Goal: Transaction & Acquisition: Purchase product/service

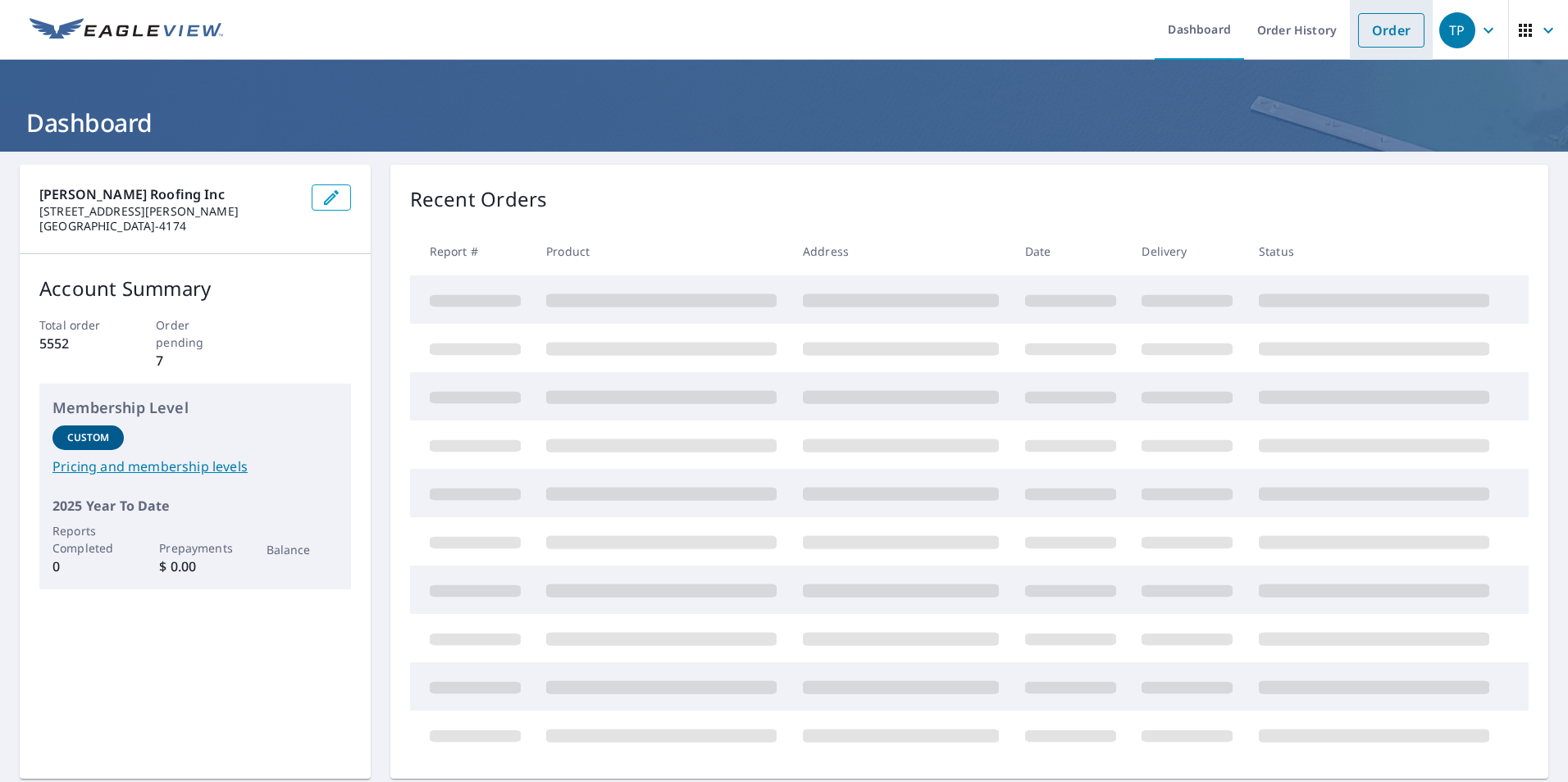
click at [1370, 31] on link "Order" at bounding box center [1391, 30] width 66 height 35
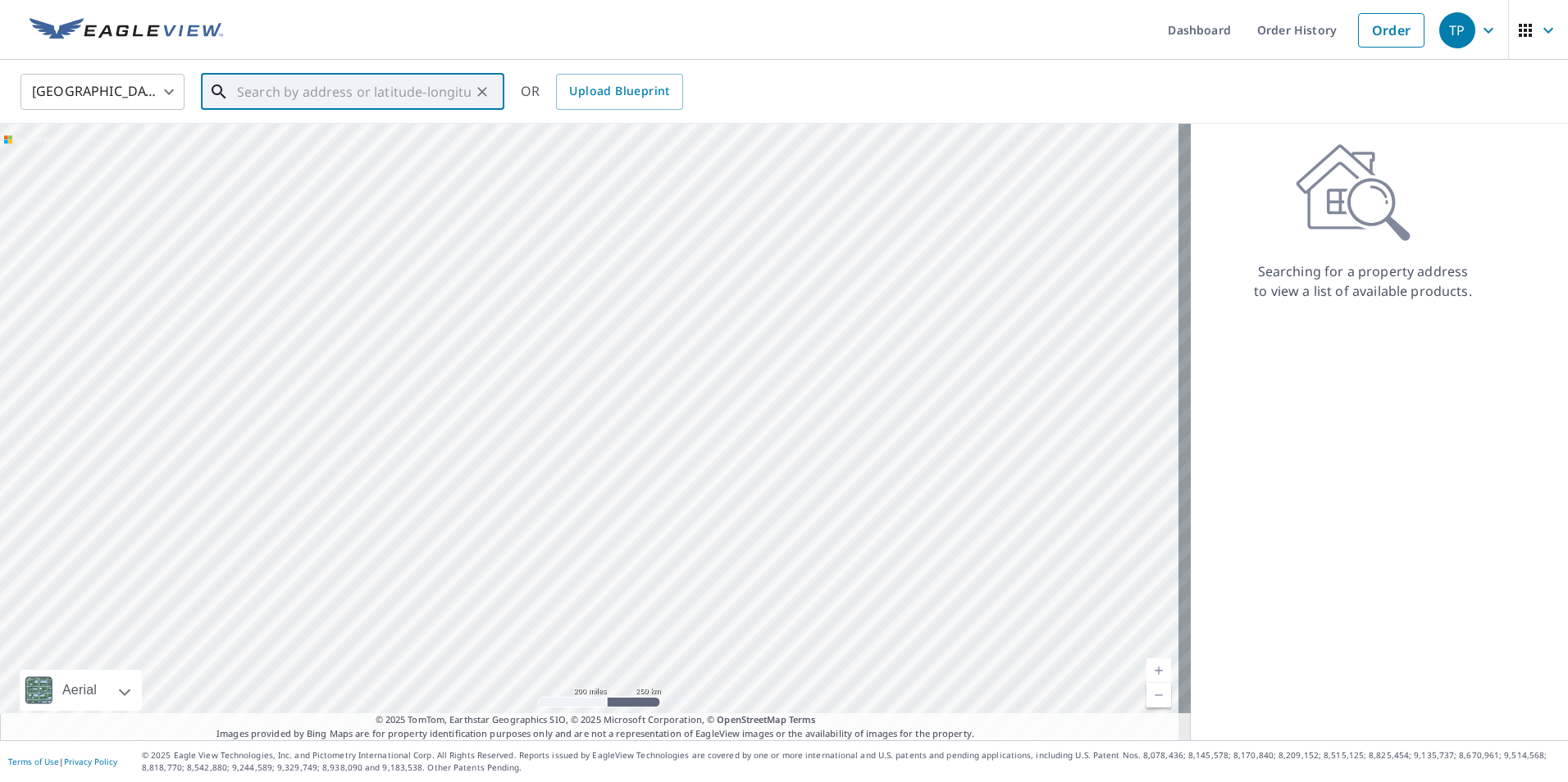
click at [269, 84] on input "text" at bounding box center [354, 92] width 234 height 46
click at [819, 72] on div "United States US ​ ​ OR Upload Blueprint" at bounding box center [778, 91] width 1541 height 38
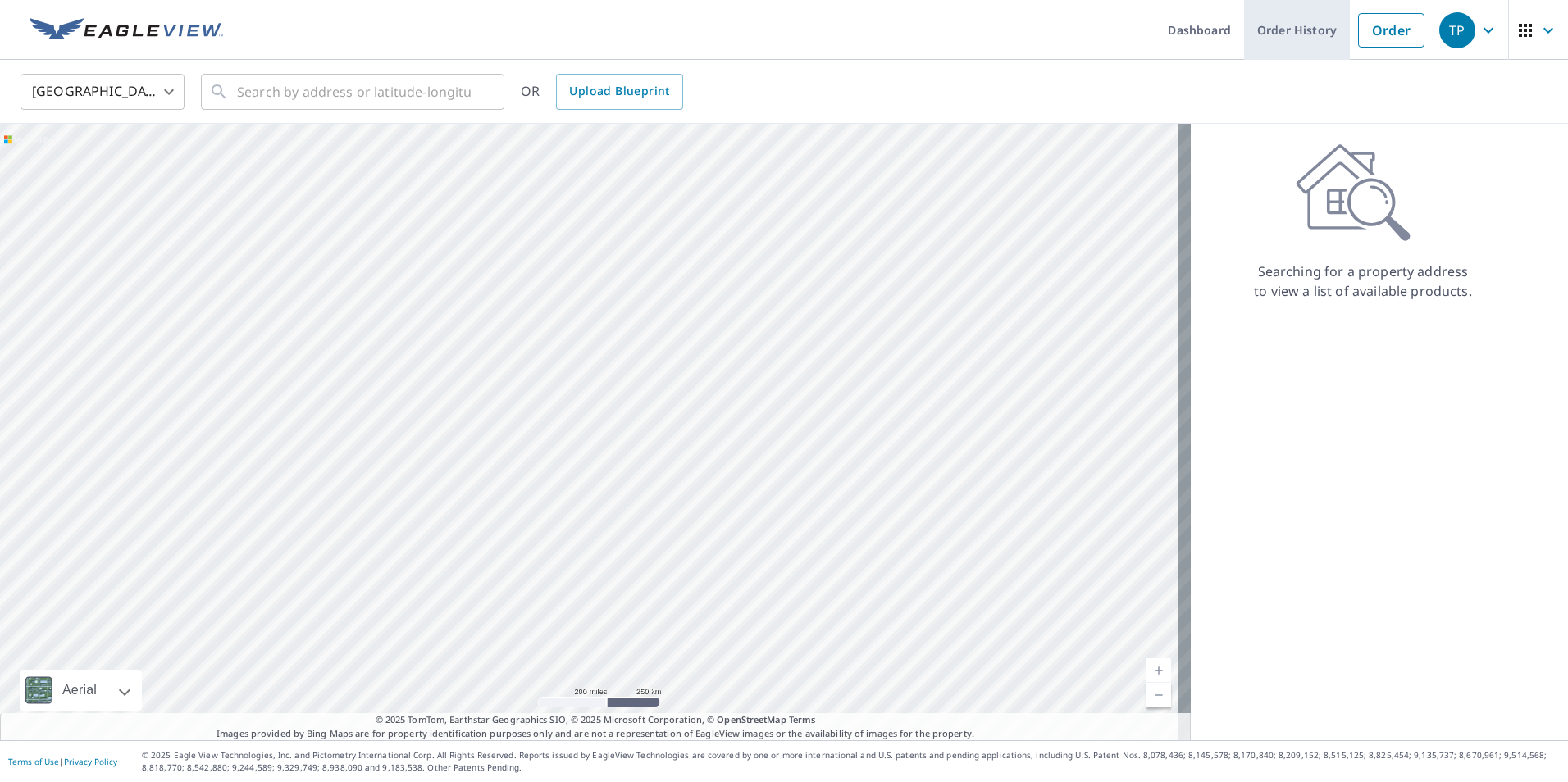
click at [1302, 37] on link "Order History" at bounding box center [1297, 30] width 106 height 60
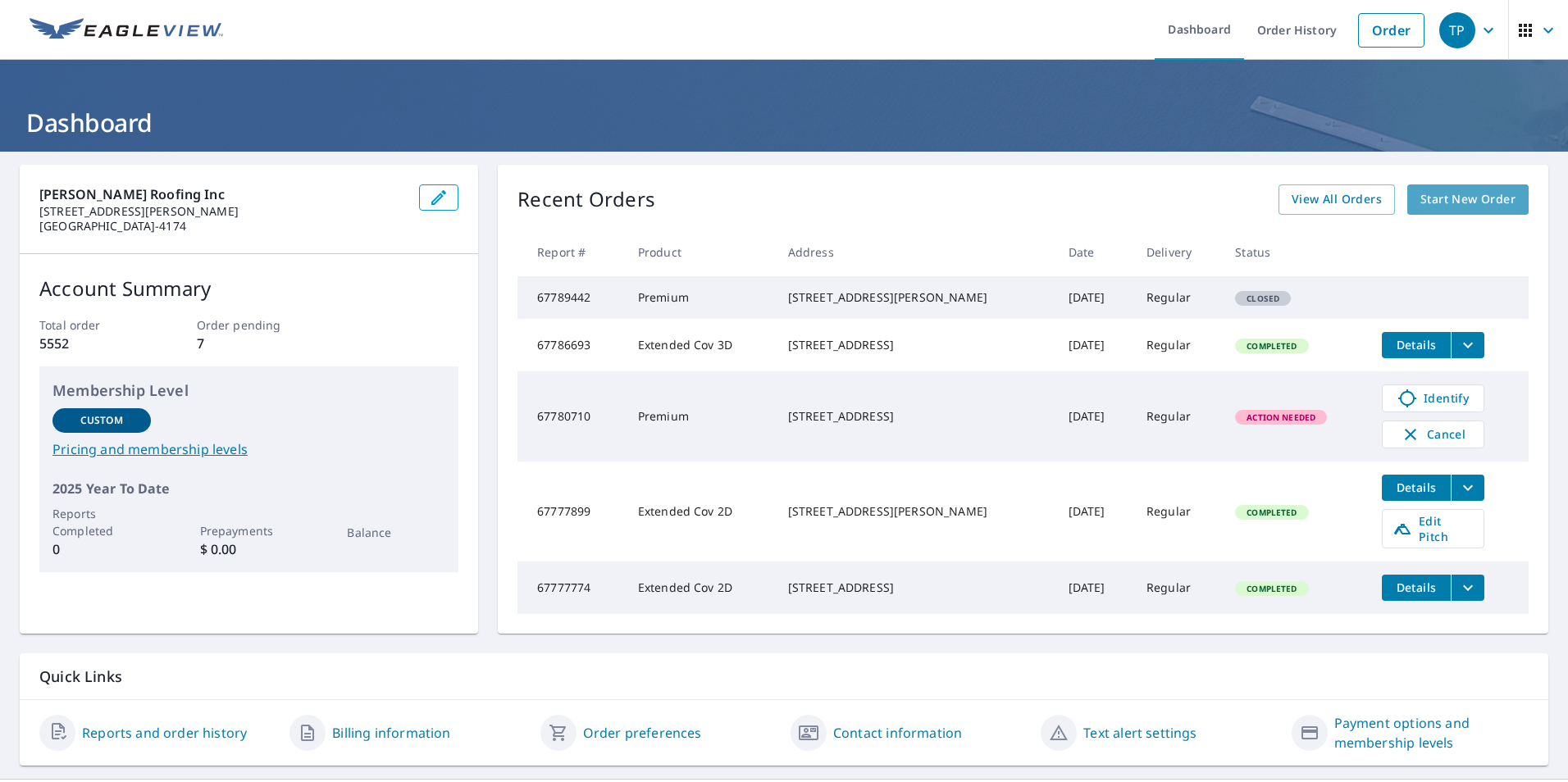
click at [1442, 198] on span "Start New Order" at bounding box center [1468, 200] width 95 height 21
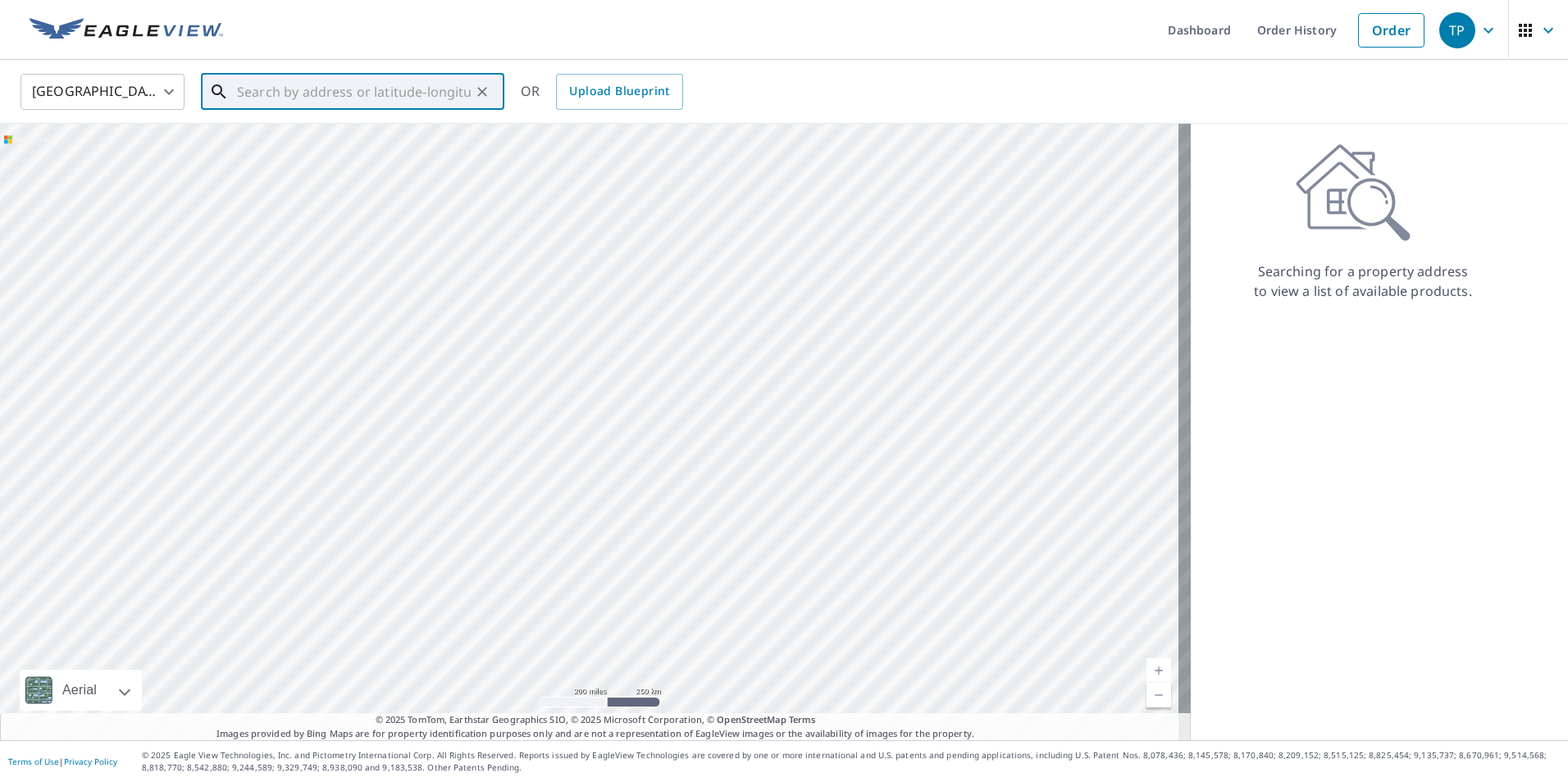
click at [313, 92] on input "text" at bounding box center [354, 92] width 234 height 46
click at [379, 144] on span "[STREET_ADDRESS]" at bounding box center [363, 139] width 258 height 20
type input "[STREET_ADDRESS][PERSON_NAME]"
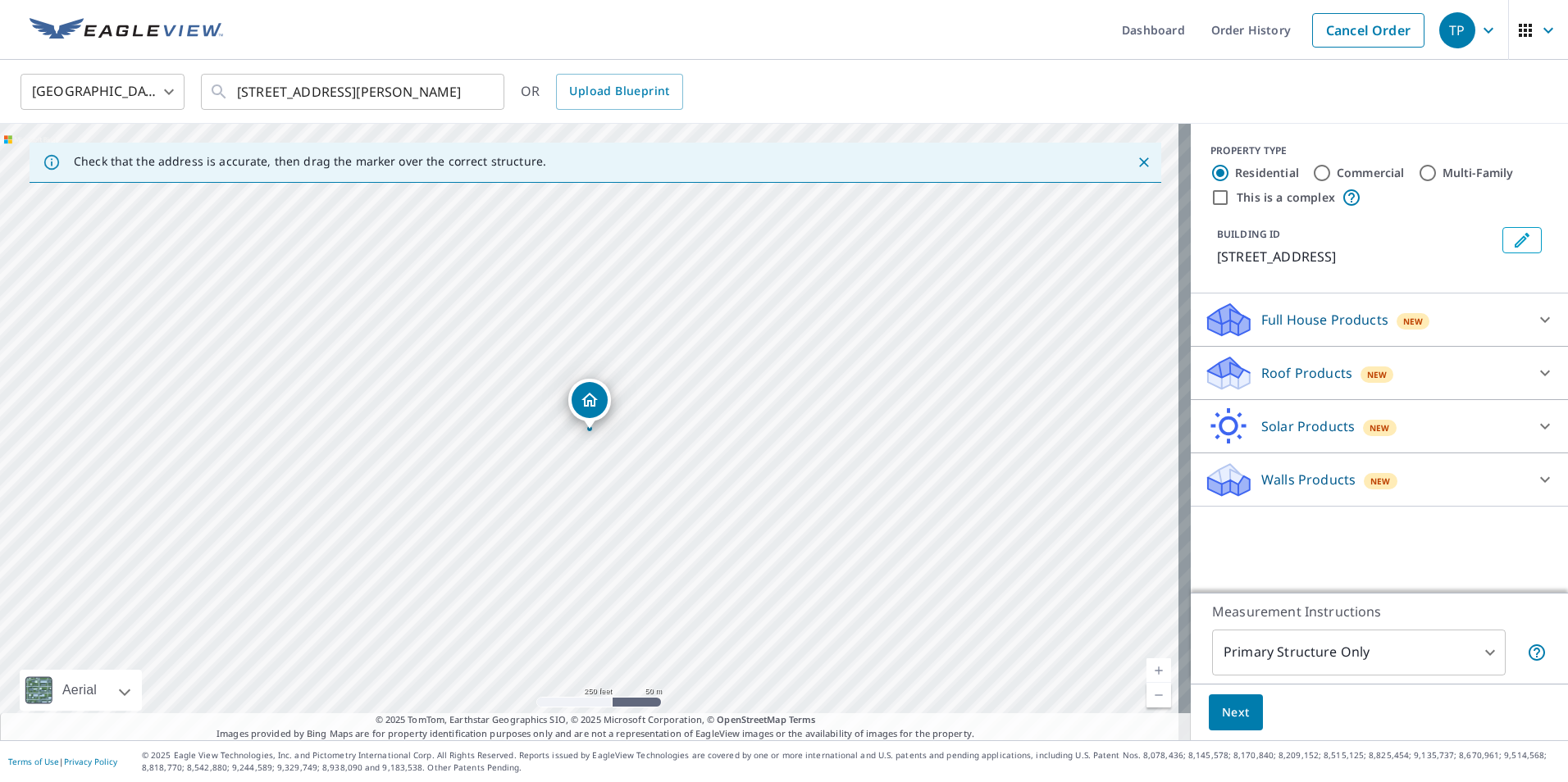
click at [1230, 378] on icon at bounding box center [1229, 368] width 42 height 21
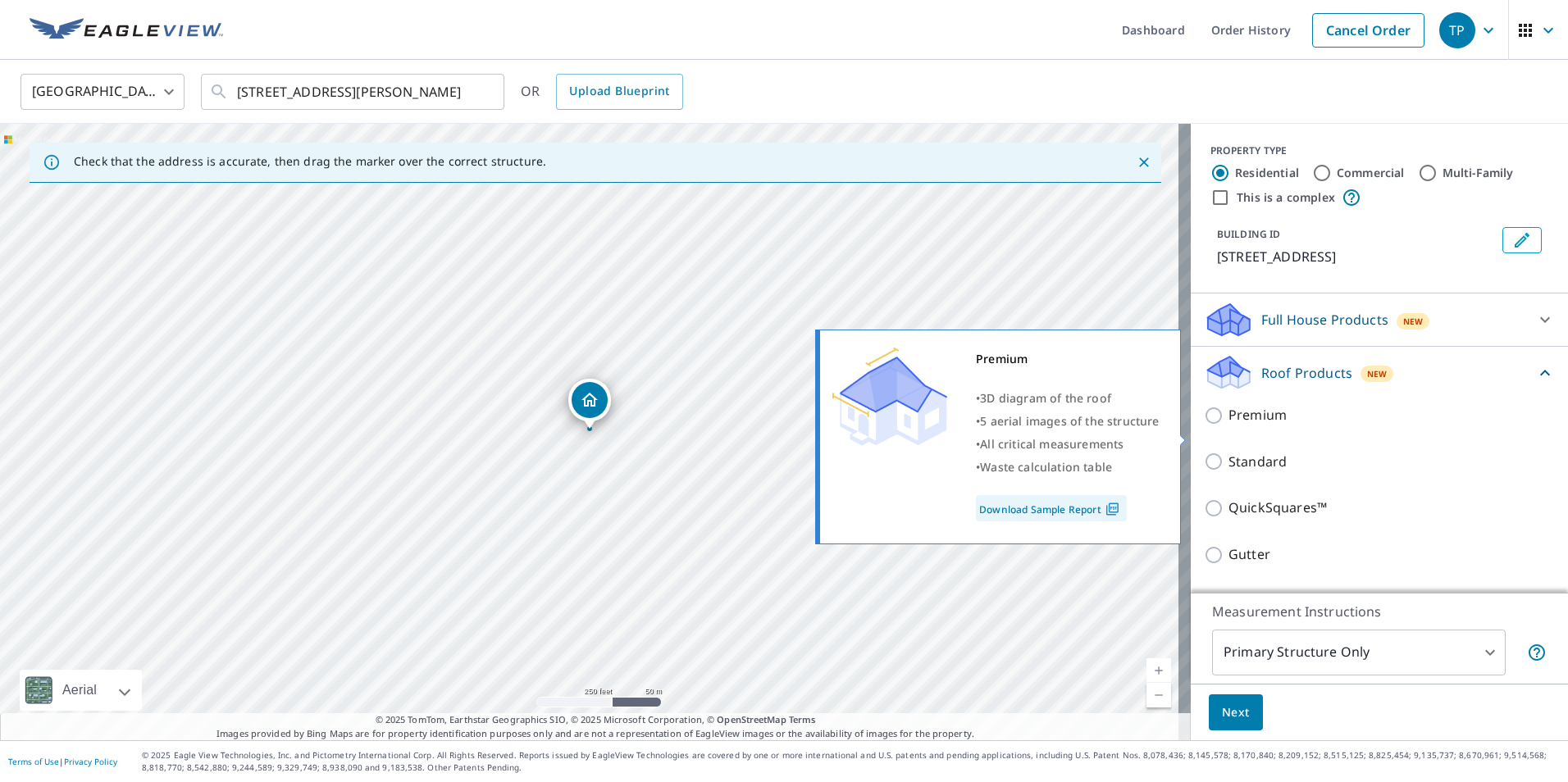
click at [1205, 426] on input "Premium" at bounding box center [1217, 416] width 24 height 20
checkbox input "true"
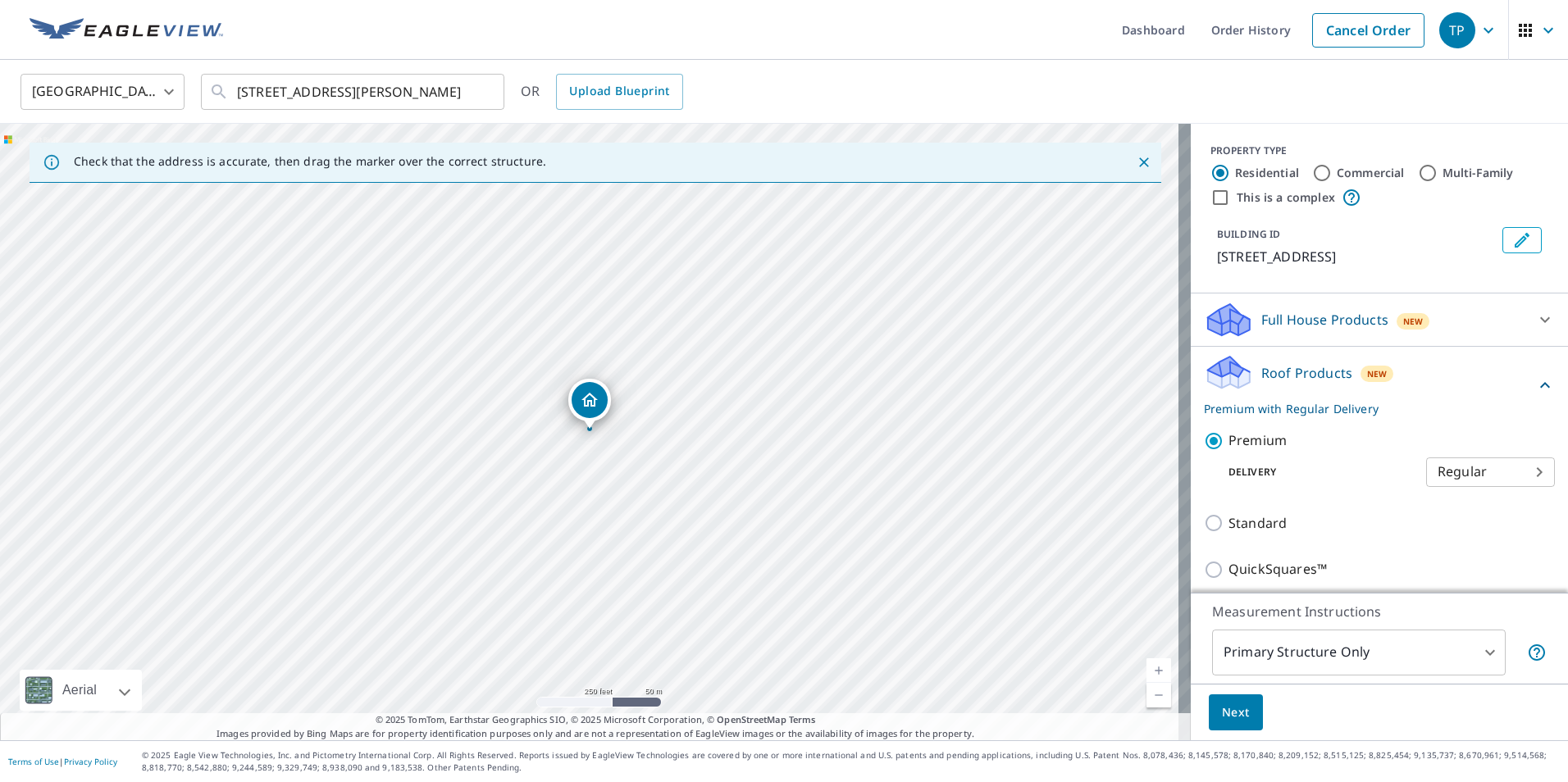
click at [1222, 715] on span "Next" at bounding box center [1236, 713] width 28 height 21
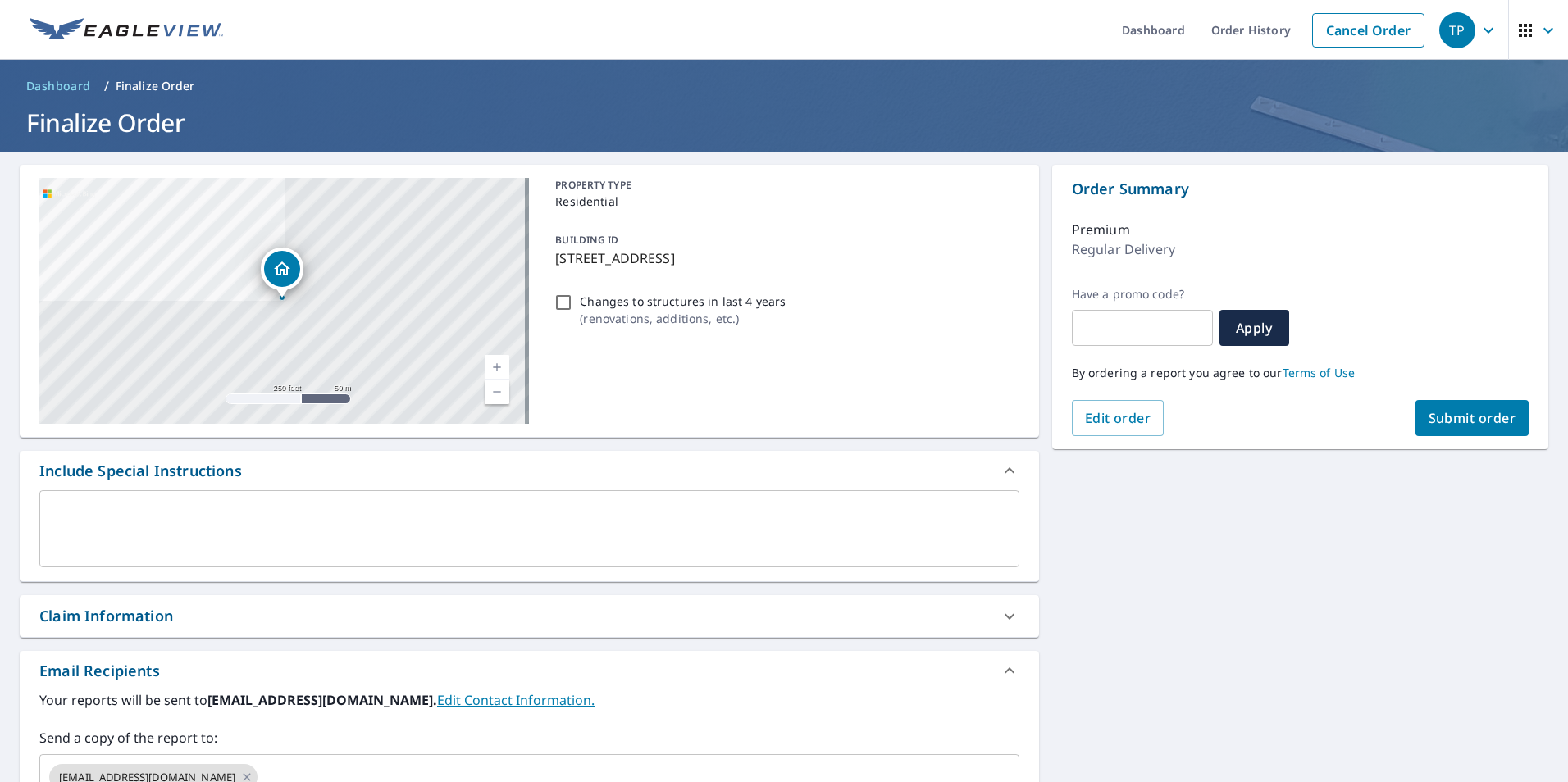
click at [1440, 428] on button "Submit order" at bounding box center [1473, 418] width 114 height 36
